Goal: Task Accomplishment & Management: Manage account settings

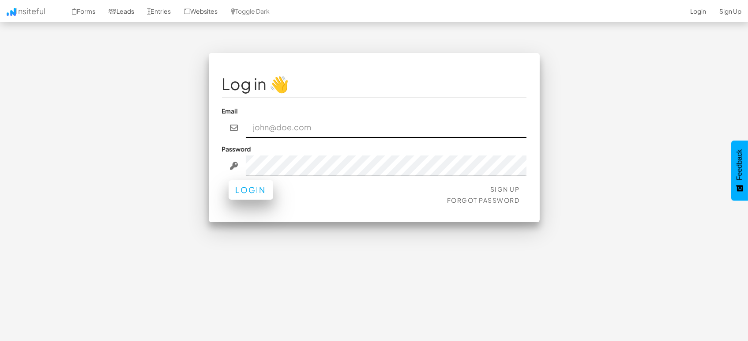
type input "marketing@mapsted.com"
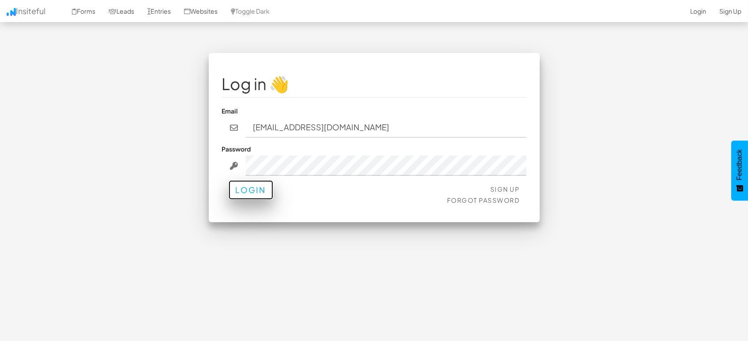
click at [246, 186] on button "Login" at bounding box center [251, 189] width 45 height 19
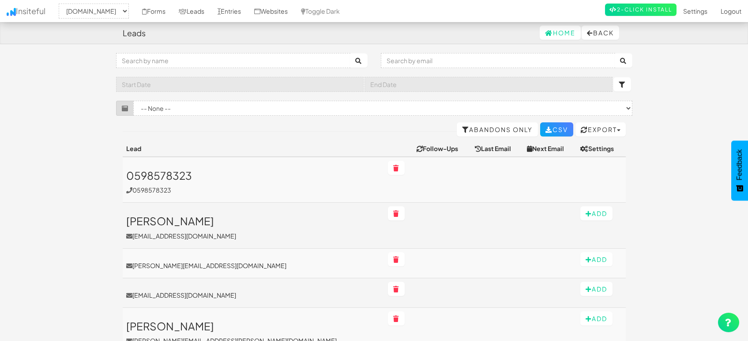
select select "1505"
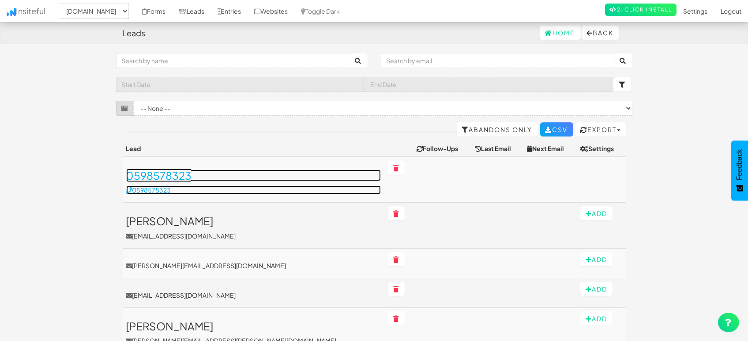
click at [173, 176] on h3 "0598578323" at bounding box center [253, 175] width 255 height 11
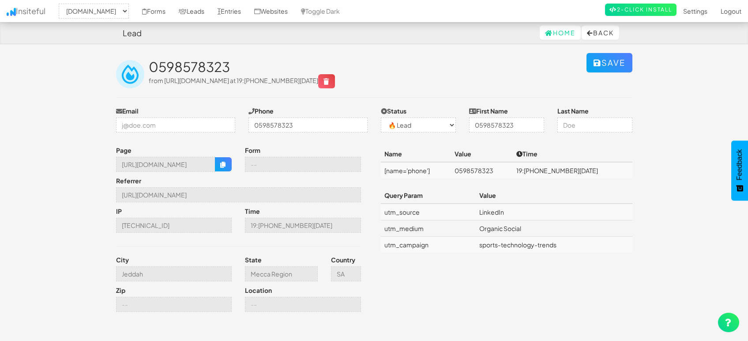
select select "1505"
select select "0"
click at [185, 10] on link "Leads" at bounding box center [191, 11] width 39 height 22
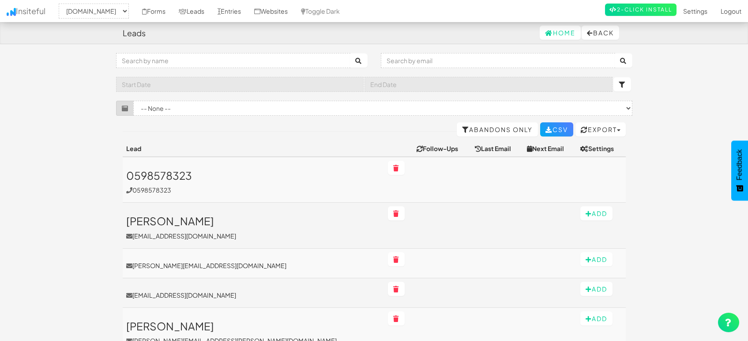
select select "1505"
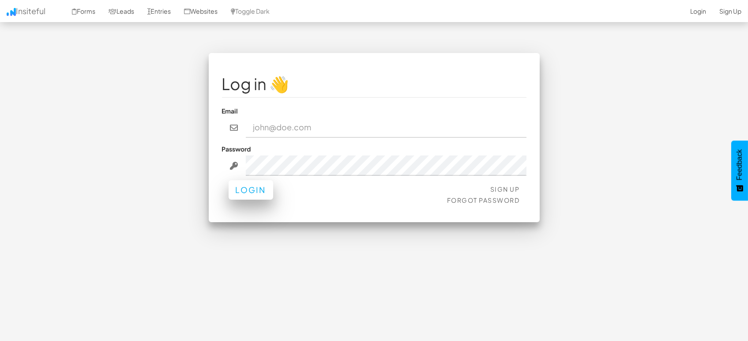
type input "[EMAIL_ADDRESS][DOMAIN_NAME]"
click at [251, 193] on button "Login" at bounding box center [251, 189] width 45 height 19
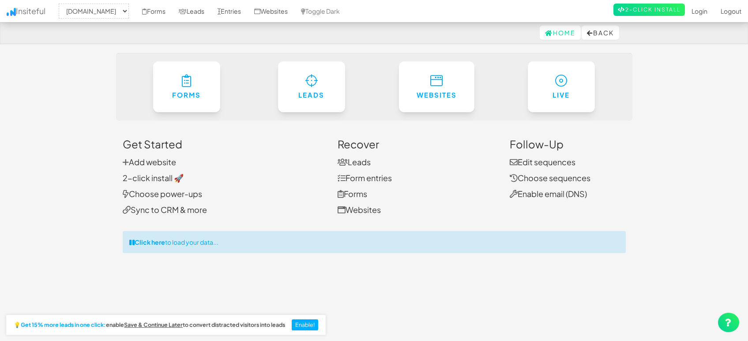
select select "1505"
click at [196, 12] on link "Leads" at bounding box center [191, 11] width 39 height 22
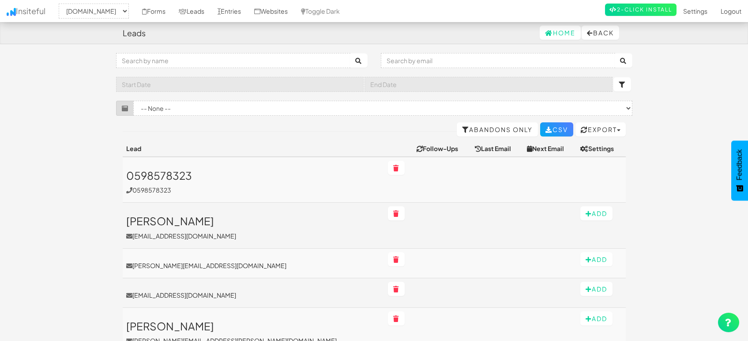
select select "1505"
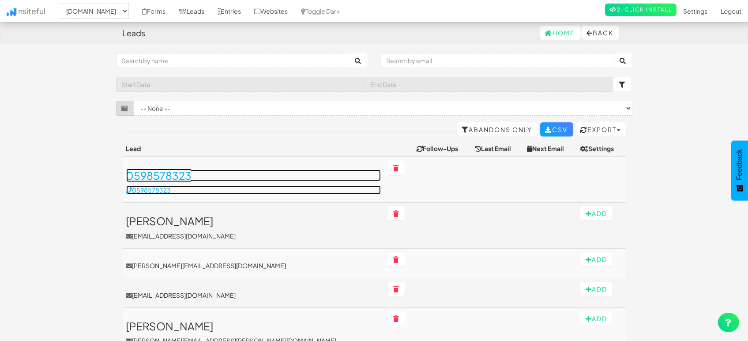
click at [164, 175] on h3 "0598578323" at bounding box center [253, 175] width 255 height 11
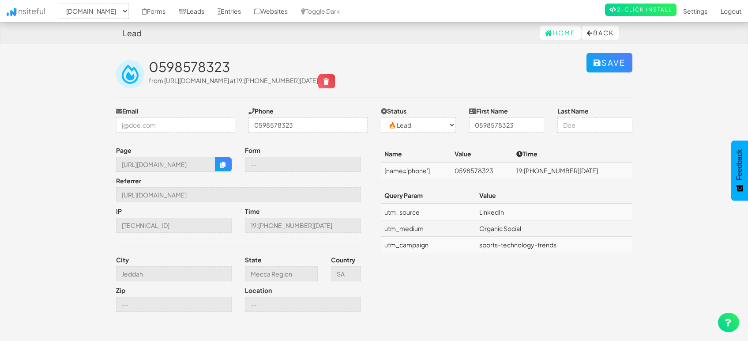
select select "1505"
select select "0"
click at [225, 11] on link "Entries" at bounding box center [229, 11] width 37 height 22
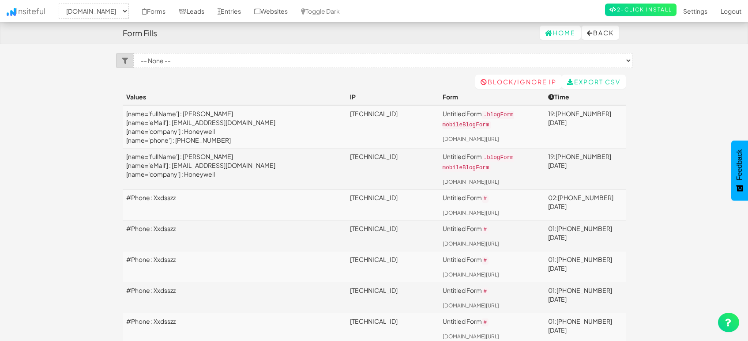
select select "1505"
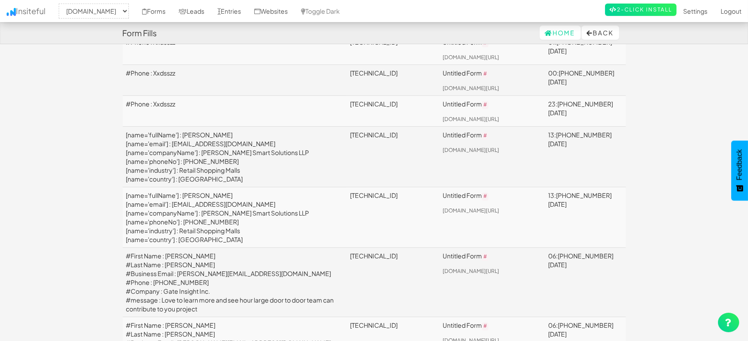
scroll to position [147, 0]
